Goal: Task Accomplishment & Management: Use online tool/utility

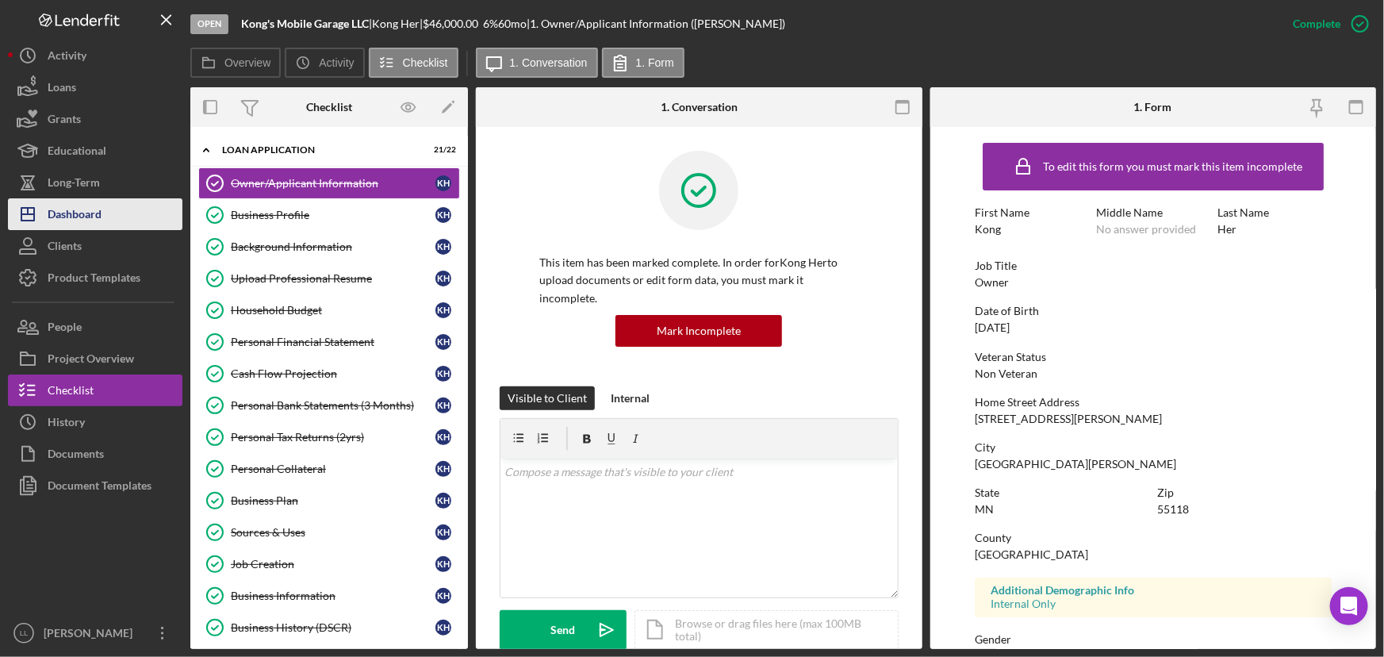
click at [83, 221] on div "Dashboard" at bounding box center [75, 216] width 54 height 36
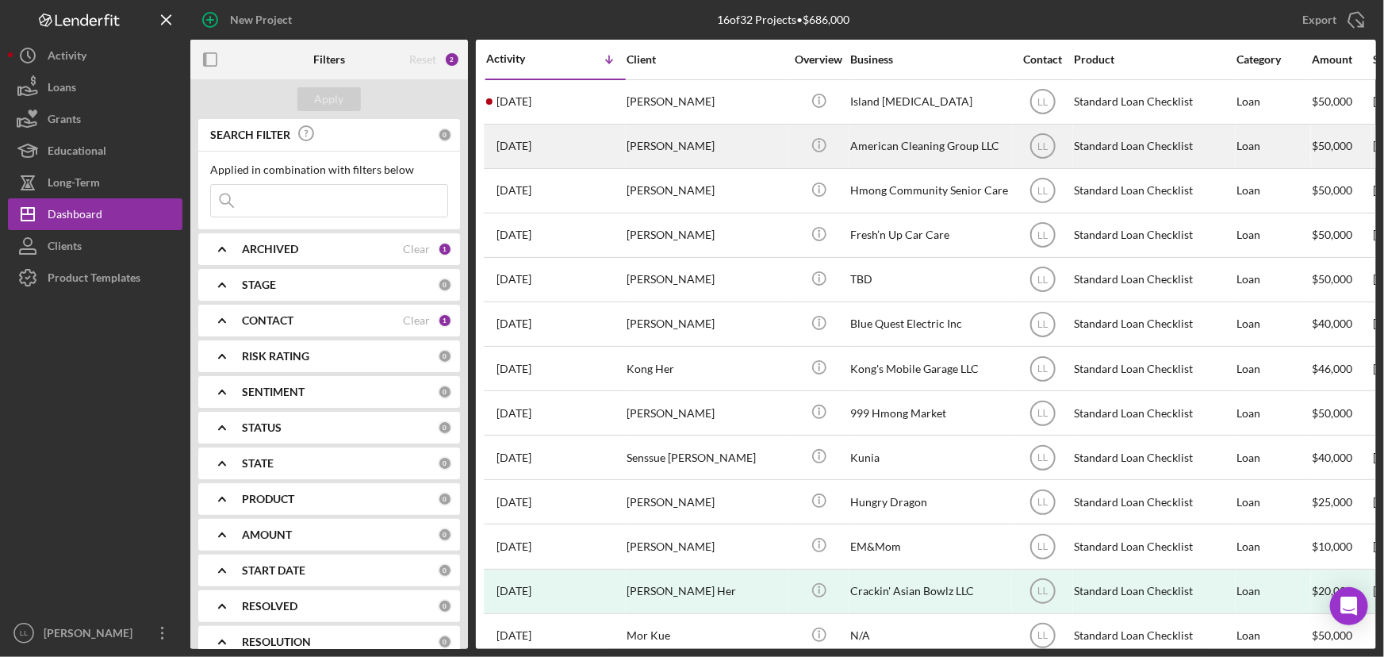
click at [582, 154] on div "[DATE] [PERSON_NAME]" at bounding box center [555, 146] width 139 height 42
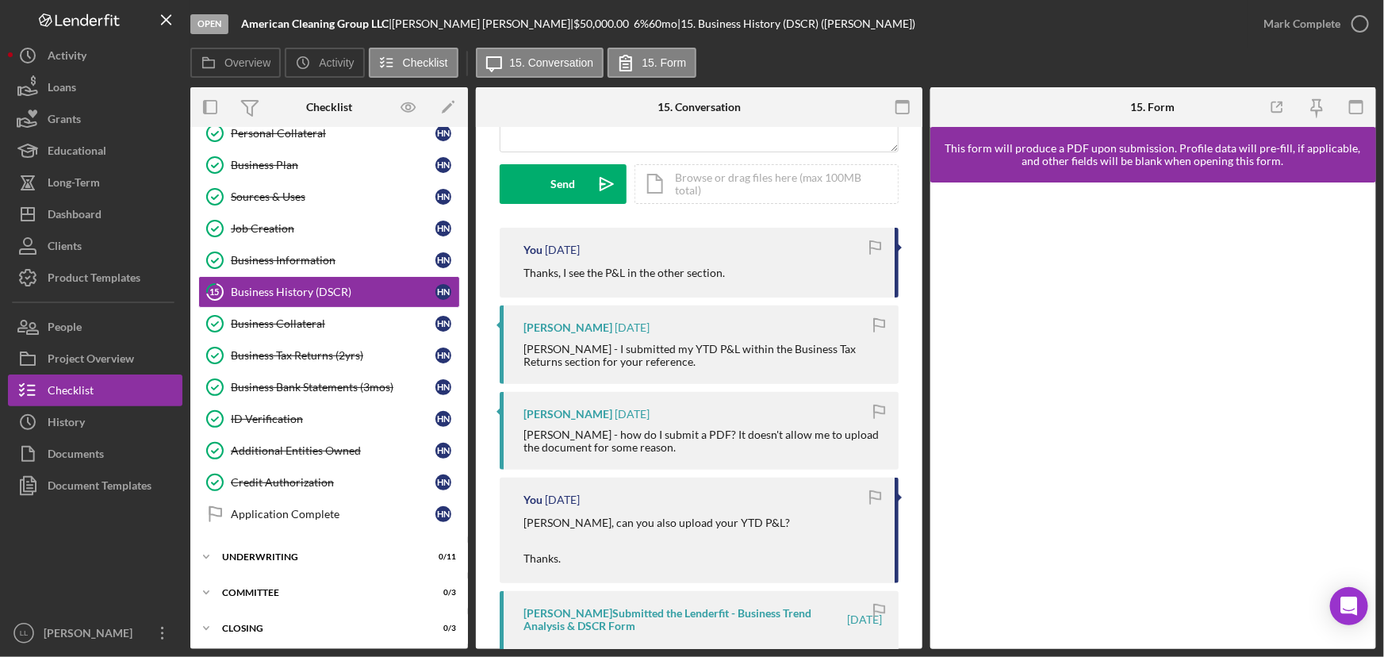
scroll to position [360, 0]
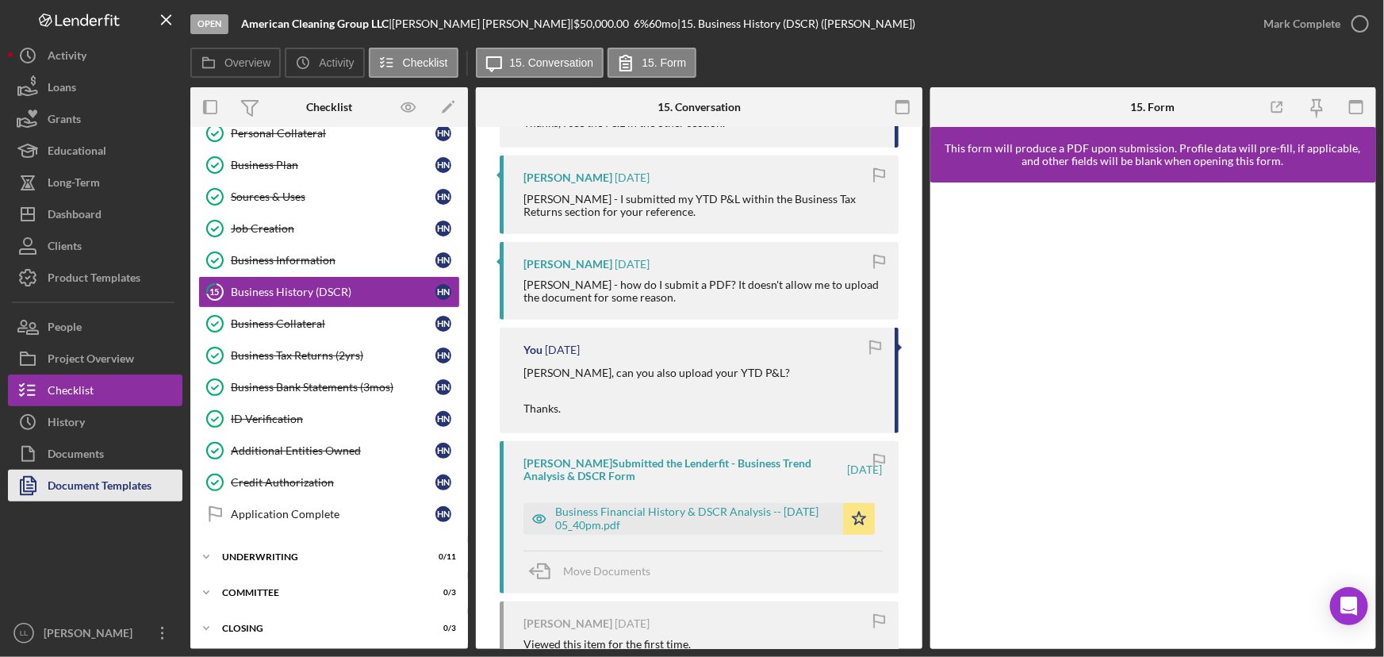
click at [105, 489] on div "Document Templates" at bounding box center [100, 488] width 104 height 36
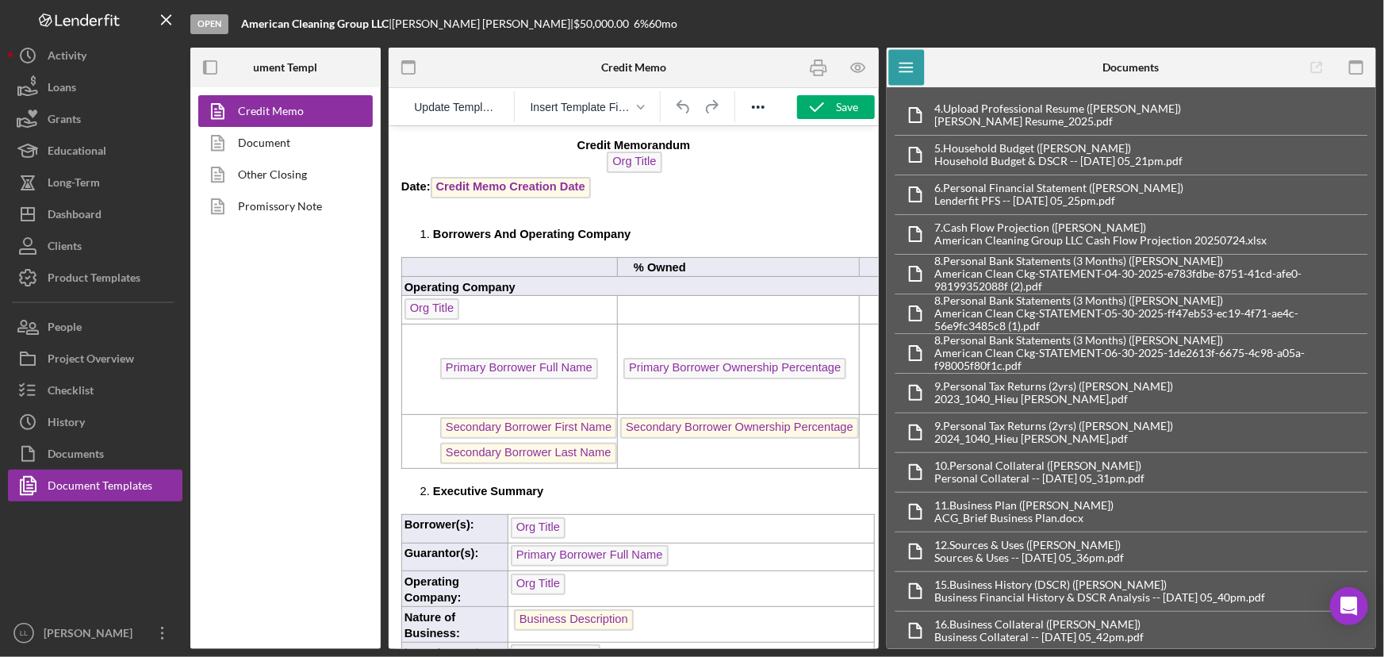
click at [594, 194] on p "Date: Credit Memo Creation Date" at bounding box center [633, 188] width 465 height 25
click at [650, 200] on p "Date: Credit Memo Creation Date ﻿" at bounding box center [633, 188] width 465 height 25
click at [761, 103] on icon "Reveal or hide additional toolbar items" at bounding box center [758, 107] width 19 height 19
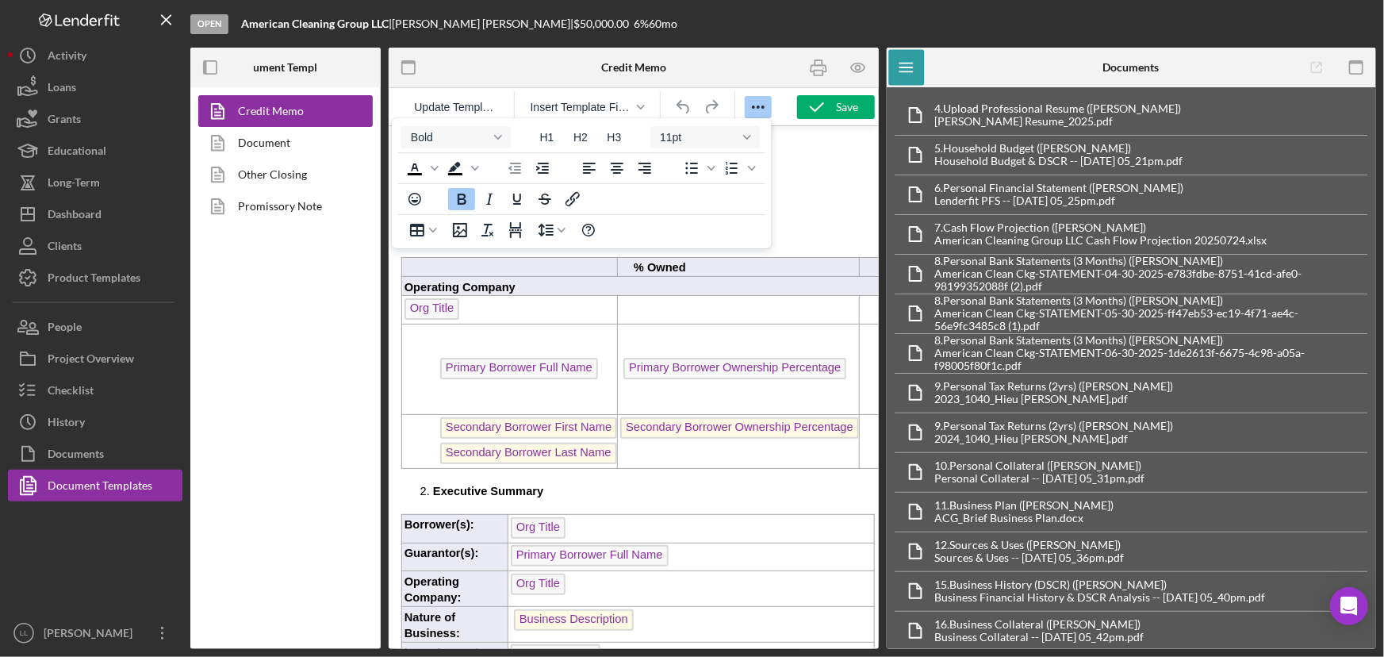
click at [818, 188] on p "Date: Credit Memo Creation Date ﻿" at bounding box center [633, 188] width 465 height 25
click at [792, 205] on p "Rich Text Area. Press ALT-0 for help." at bounding box center [633, 207] width 465 height 13
drag, startPoint x: 761, startPoint y: 108, endPoint x: 750, endPoint y: 116, distance: 13.6
click at [761, 107] on icon "Reveal or hide additional toolbar items" at bounding box center [758, 107] width 19 height 19
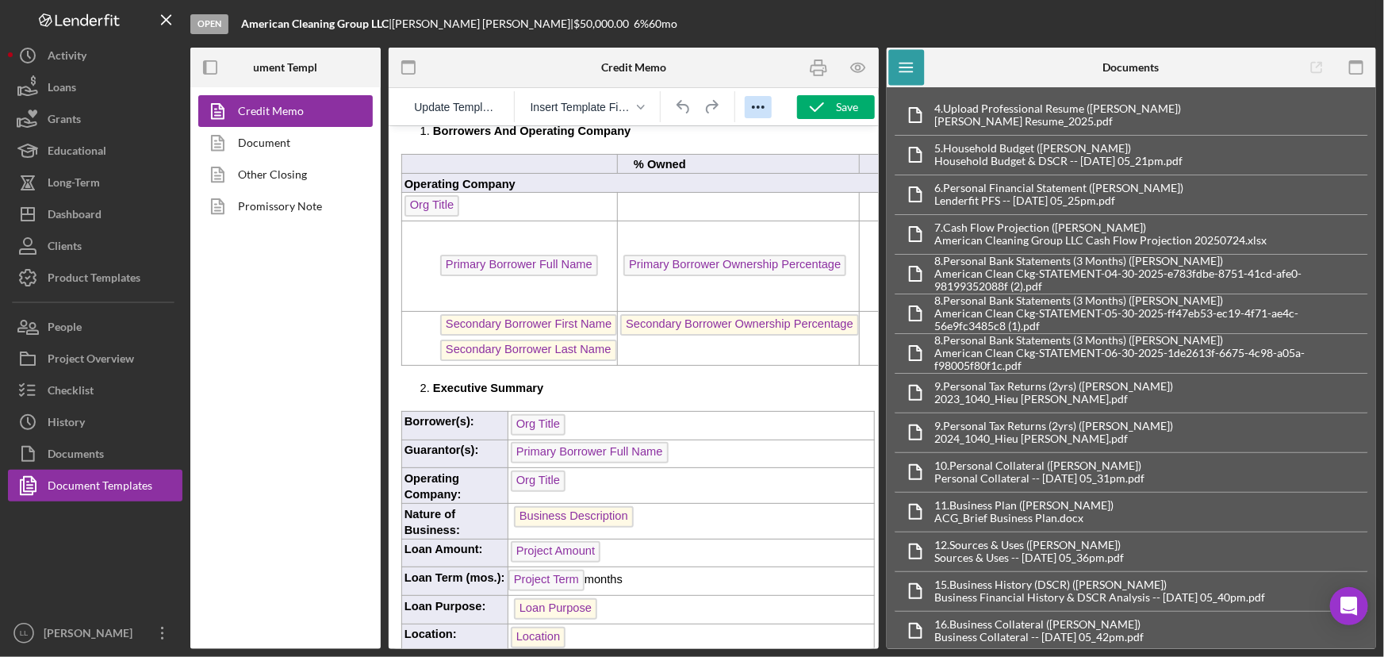
scroll to position [216, 0]
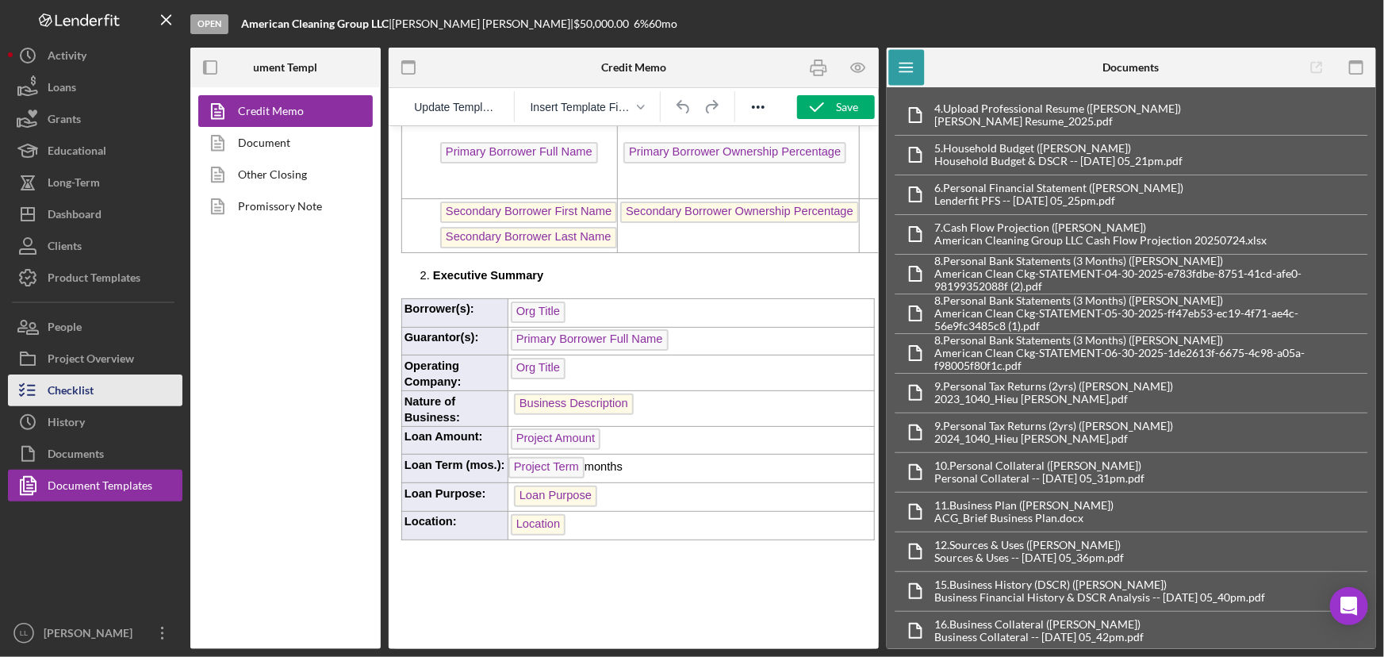
click at [86, 380] on div "Checklist" at bounding box center [71, 392] width 46 height 36
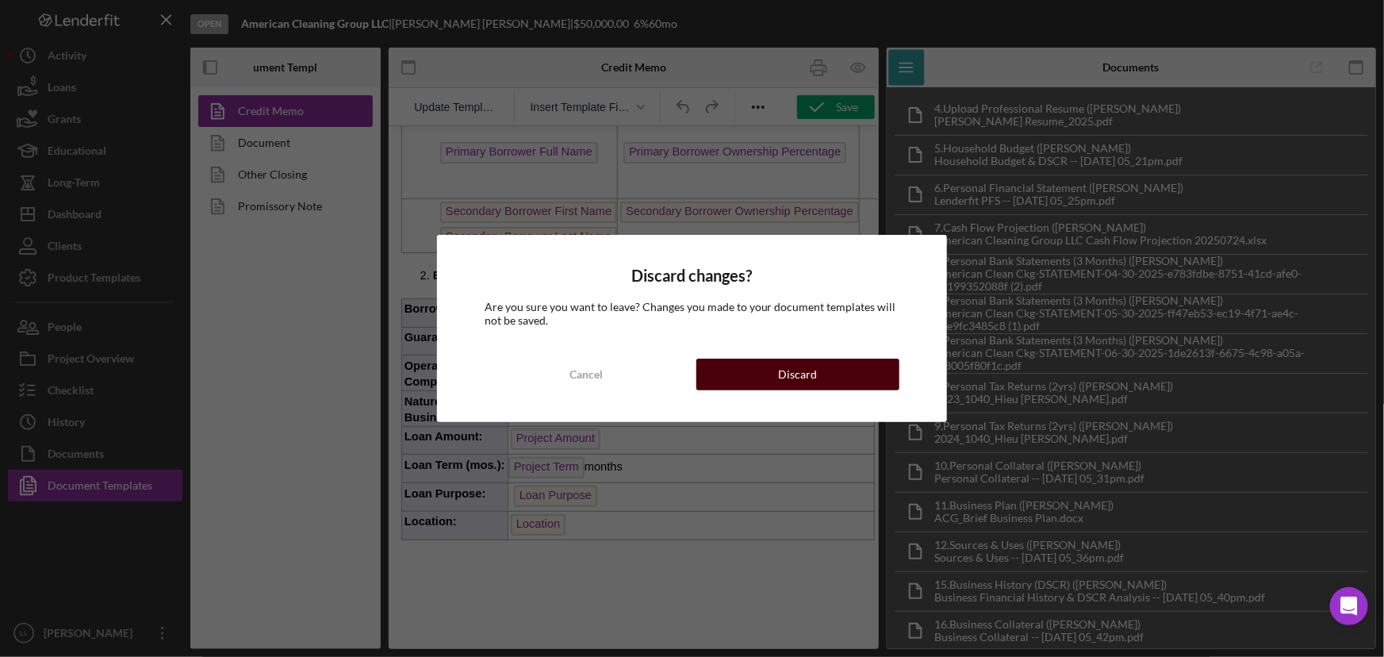
click at [761, 370] on button "Discard" at bounding box center [798, 375] width 204 height 32
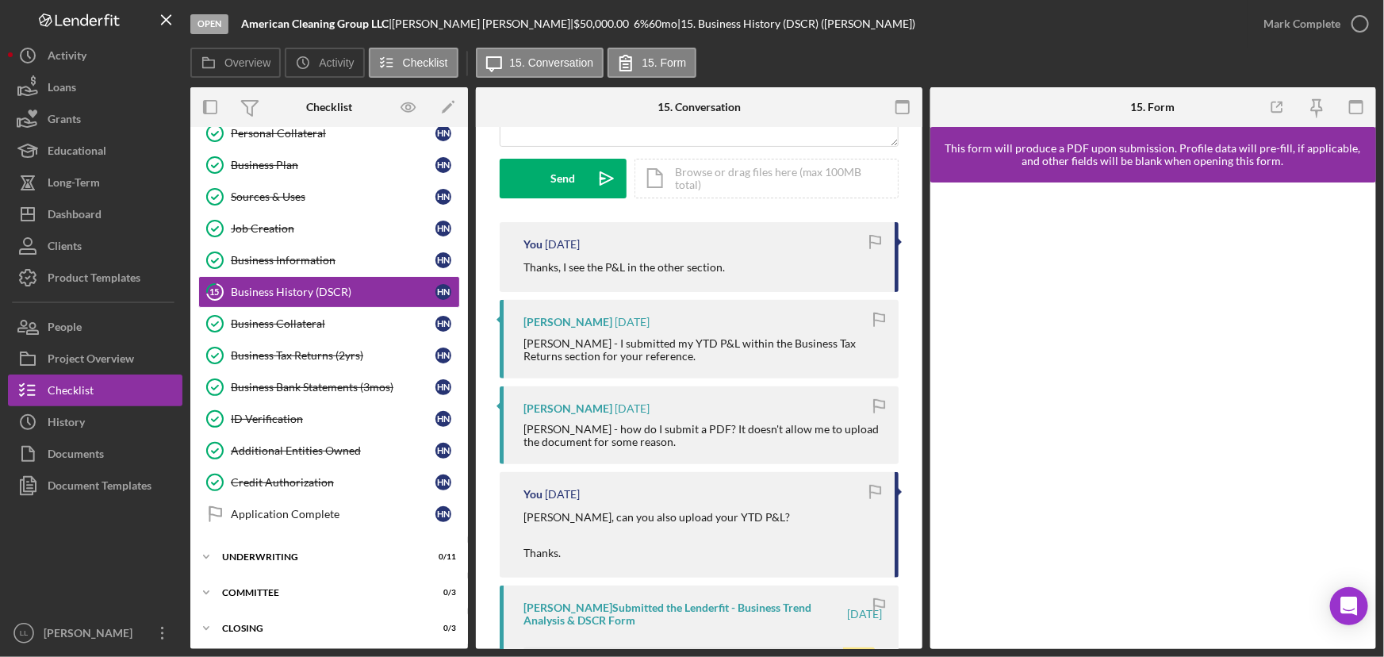
scroll to position [432, 0]
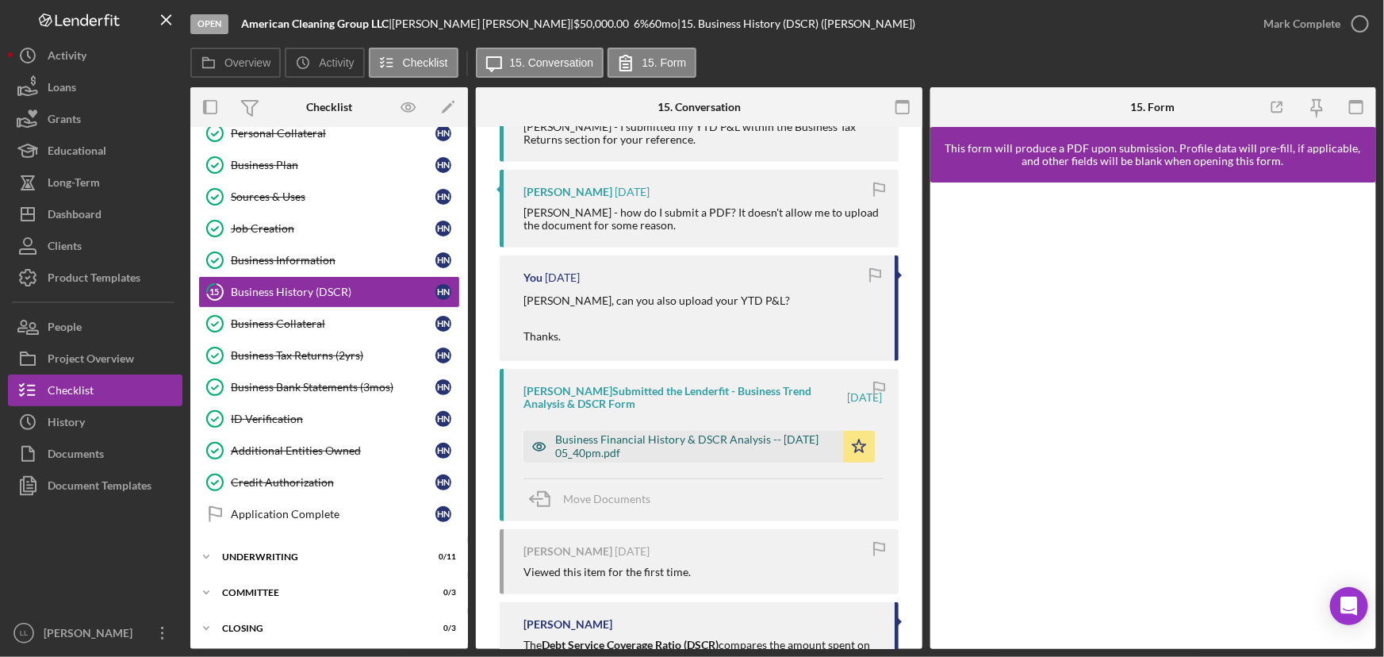
click at [614, 437] on div "Business Financial History & DSCR Analysis -- [DATE] 05_40pm.pdf" at bounding box center [695, 445] width 280 height 25
